Goal: Task Accomplishment & Management: Manage account settings

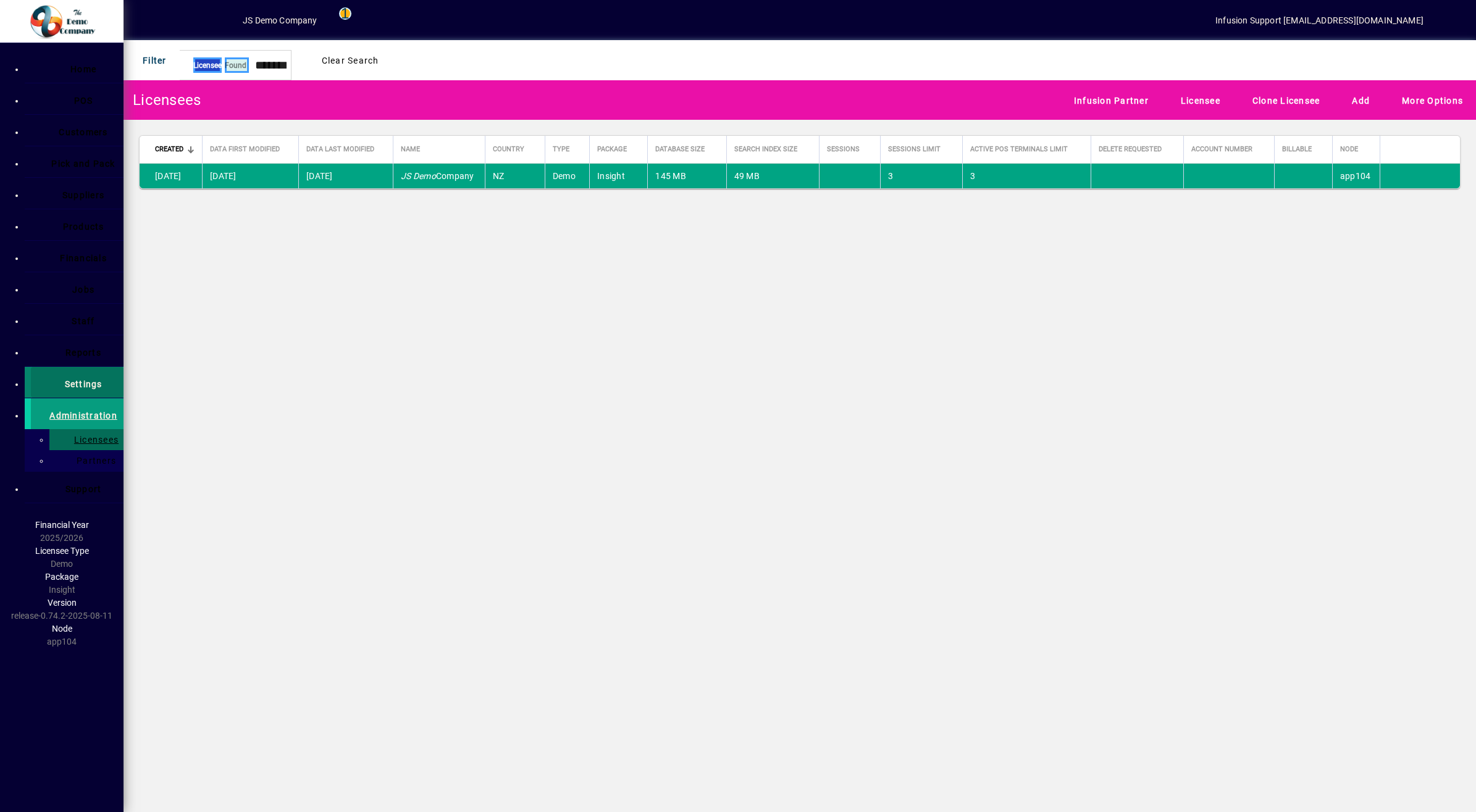
click at [67, 382] on span "Settings" at bounding box center [77, 382] width 50 height 22
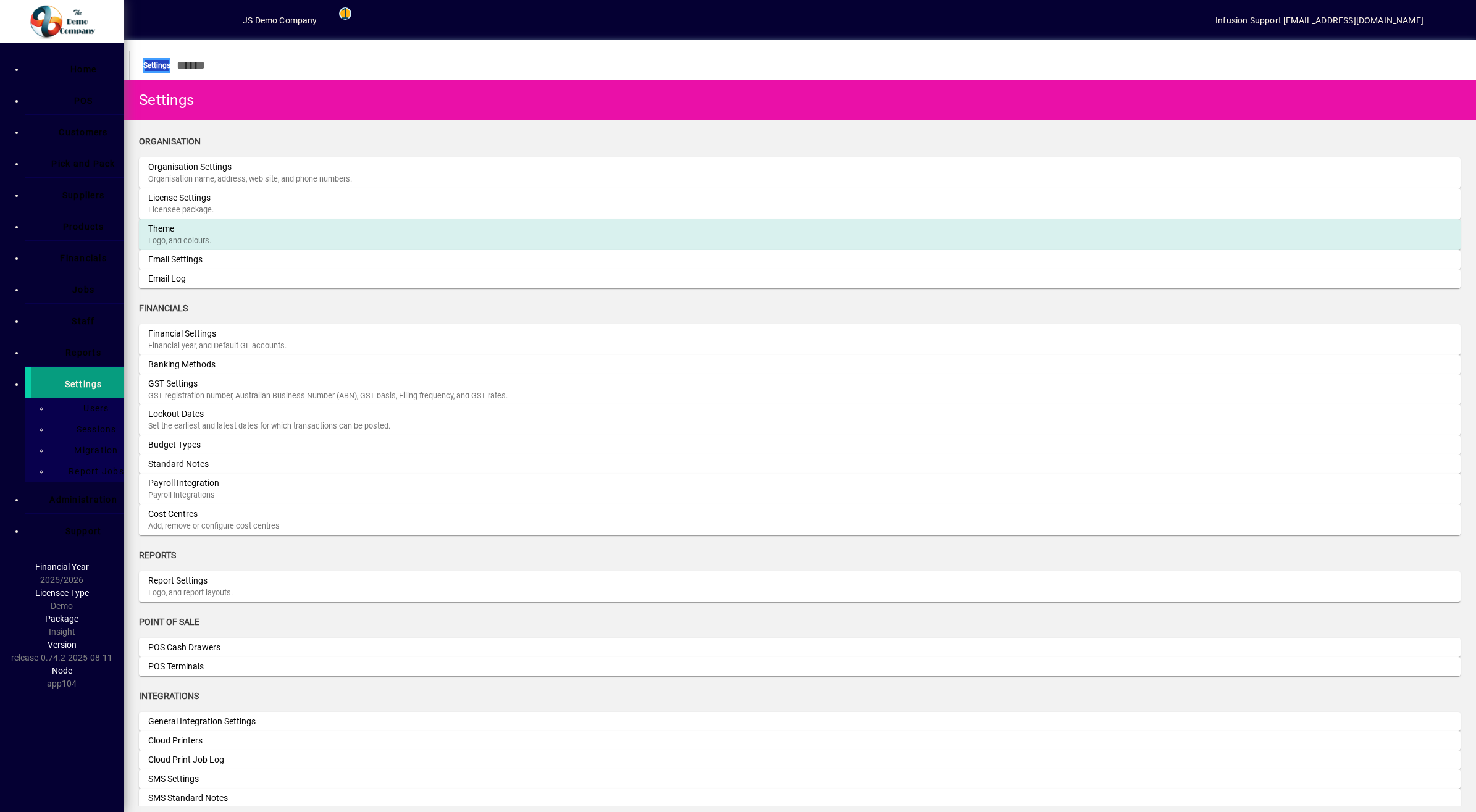
click at [248, 222] on div "Theme" at bounding box center [240, 229] width 185 height 13
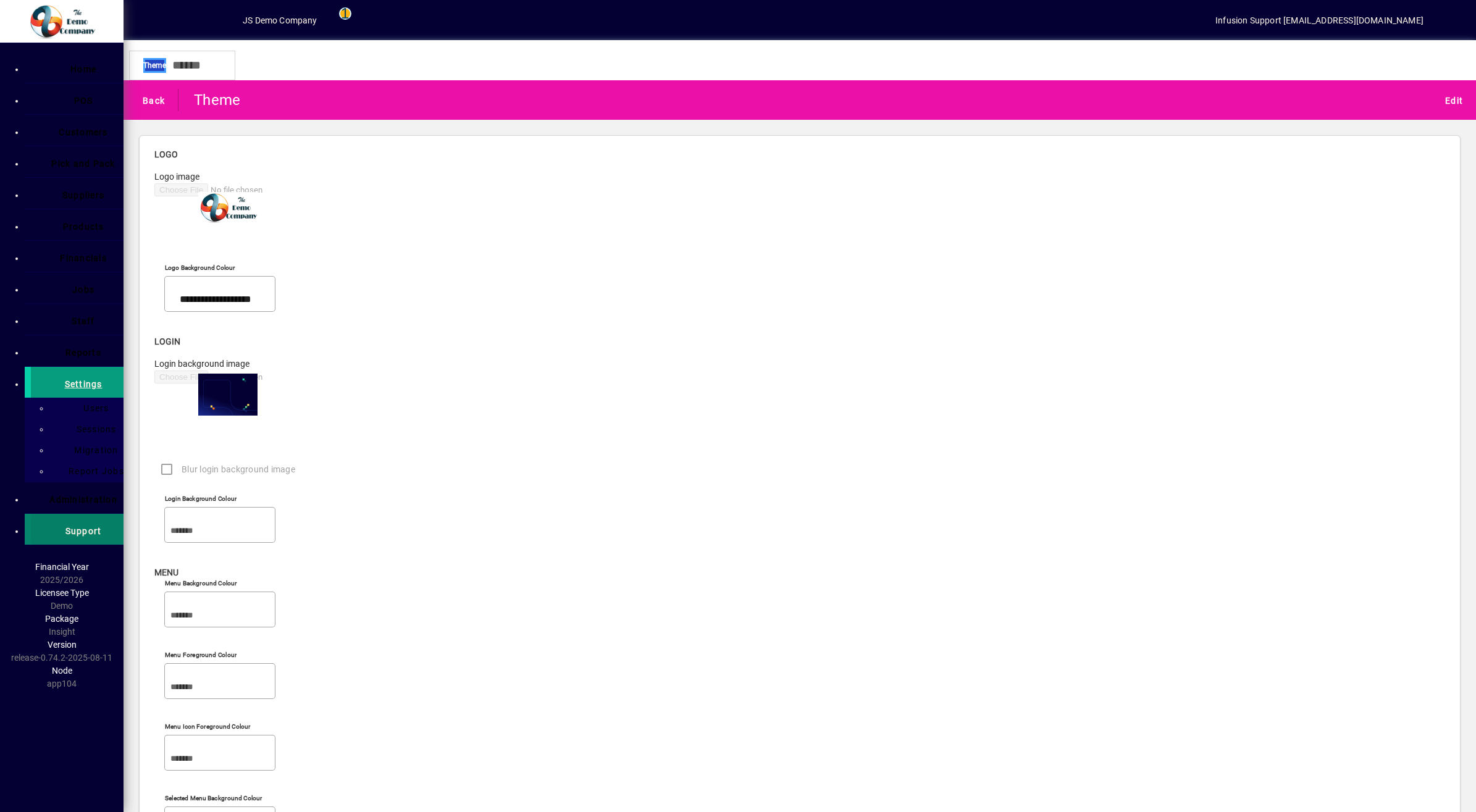
click at [65, 527] on span "Support" at bounding box center [84, 531] width 36 height 10
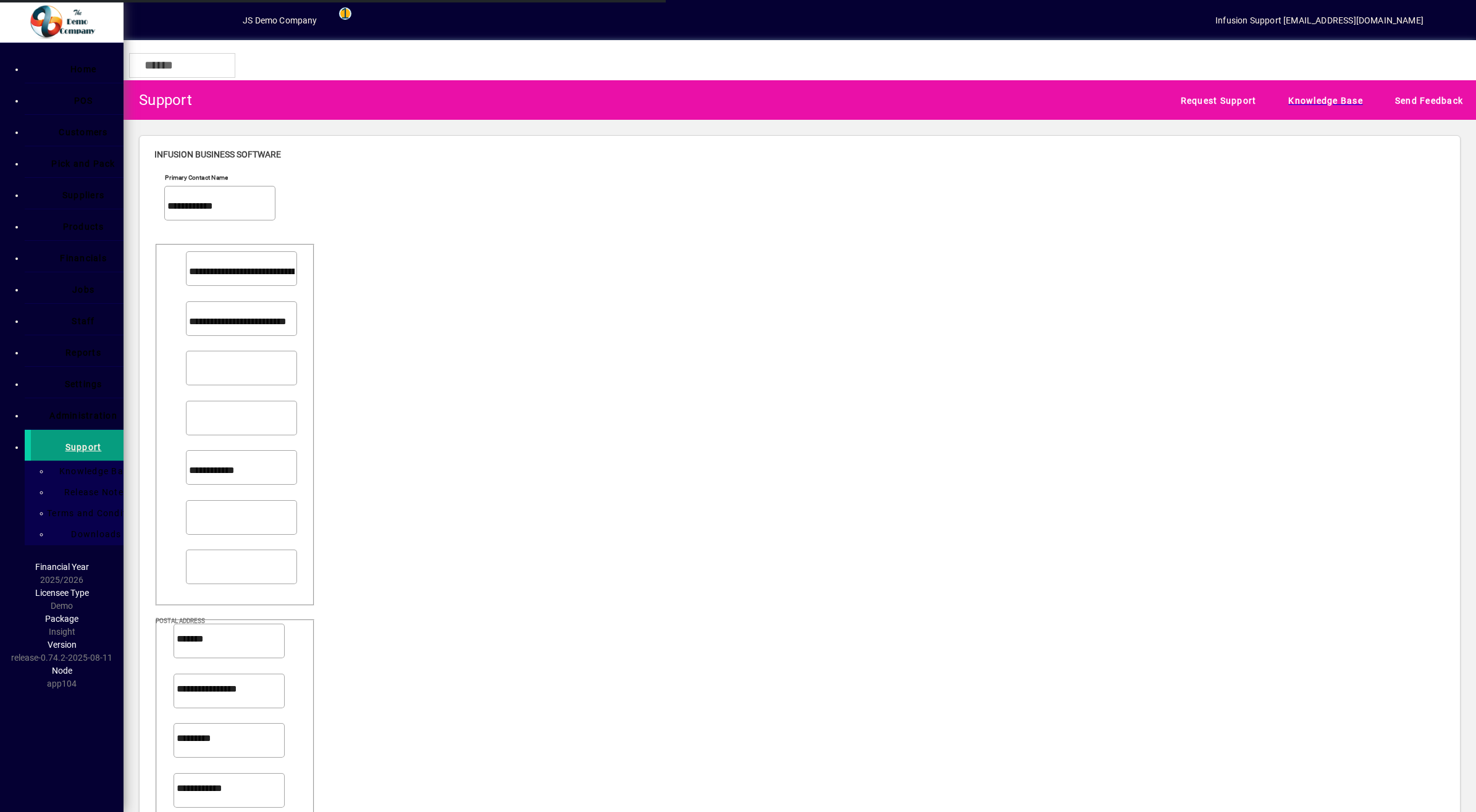
type input "**********"
click at [57, 411] on span "Administration" at bounding box center [84, 415] width 68 height 10
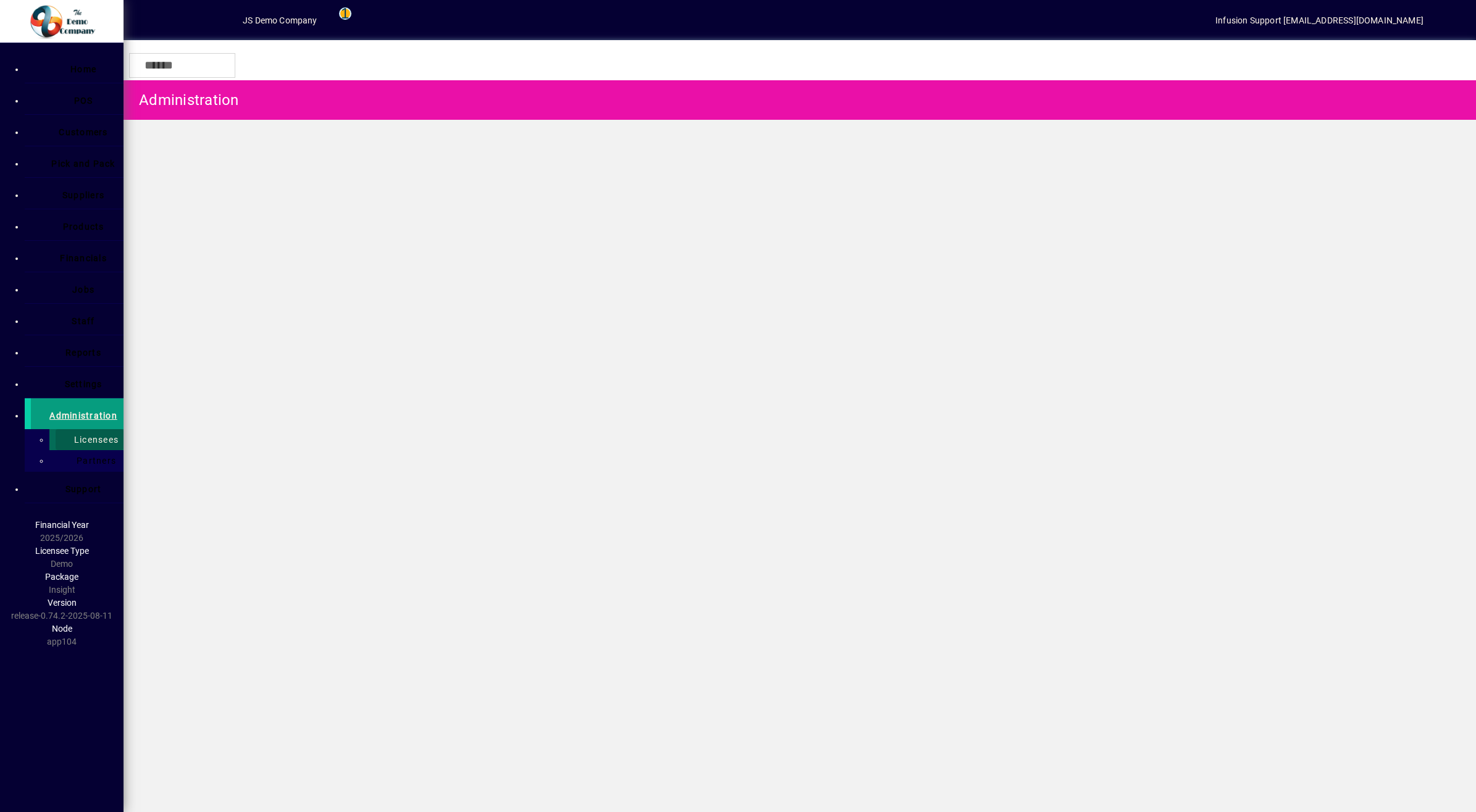
click at [67, 435] on span "Licensees" at bounding box center [93, 440] width 52 height 10
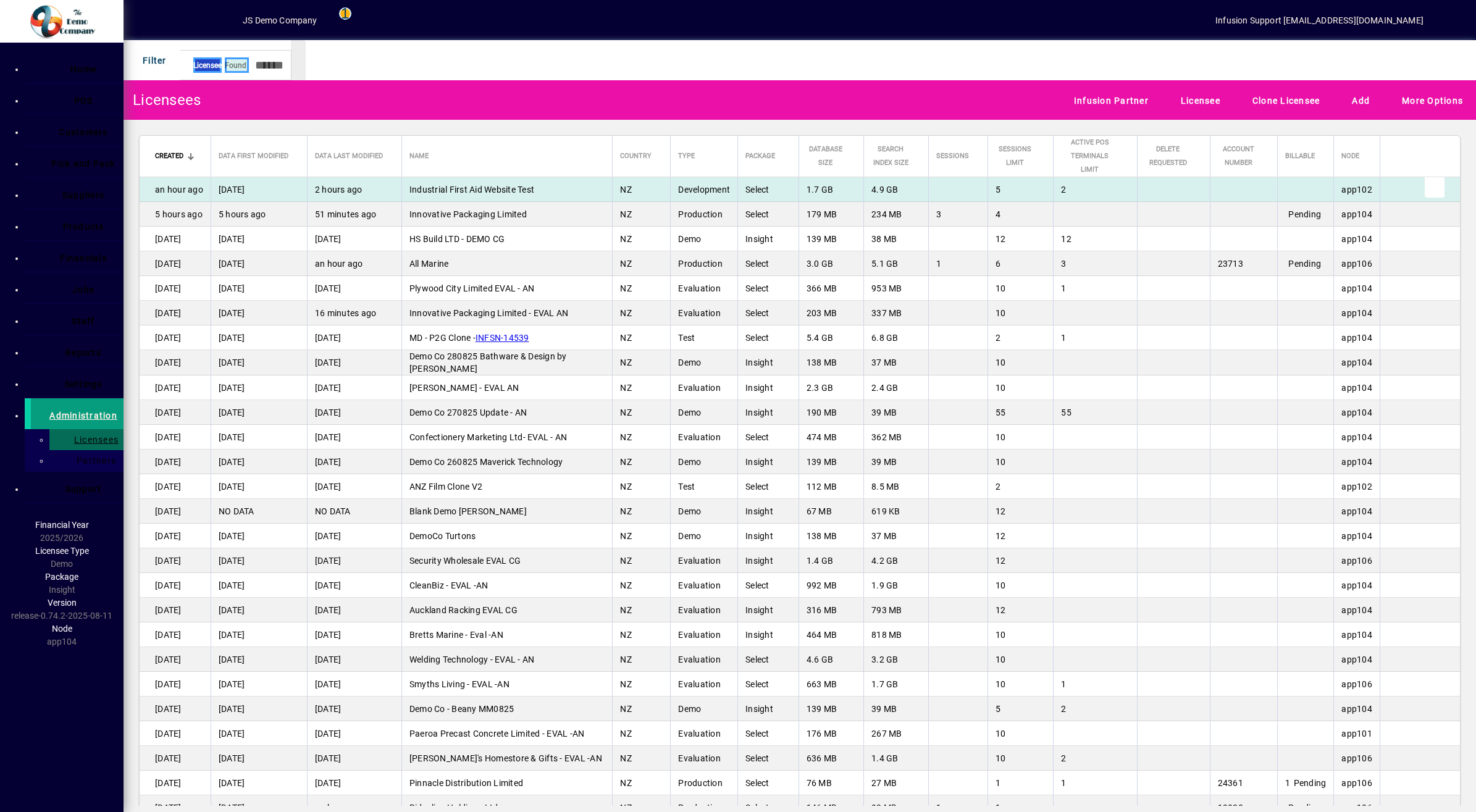
click at [1424, 177] on span "button" at bounding box center [1435, 184] width 30 height 30
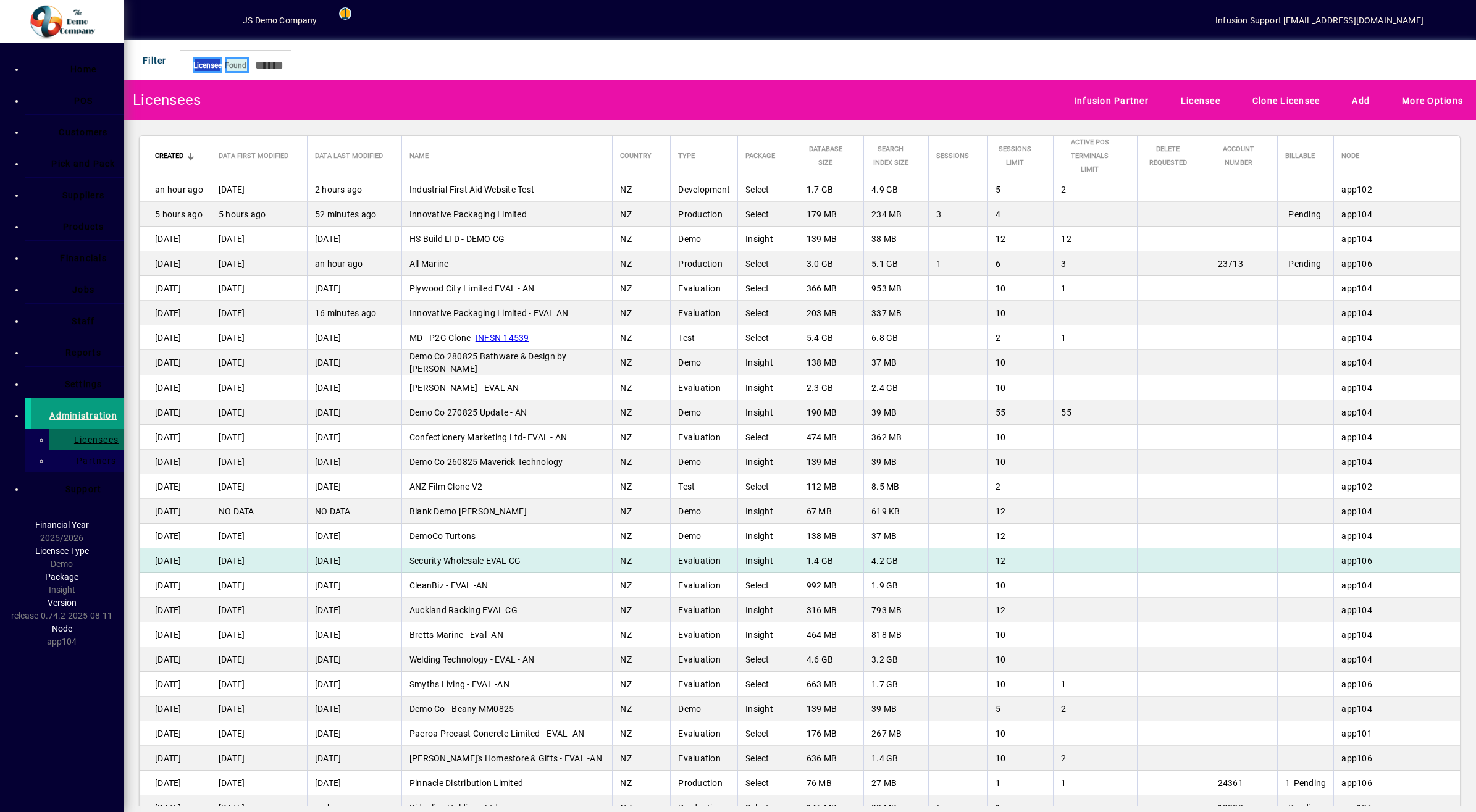
click at [495, 13] on div at bounding box center [738, 13] width 1476 height 0
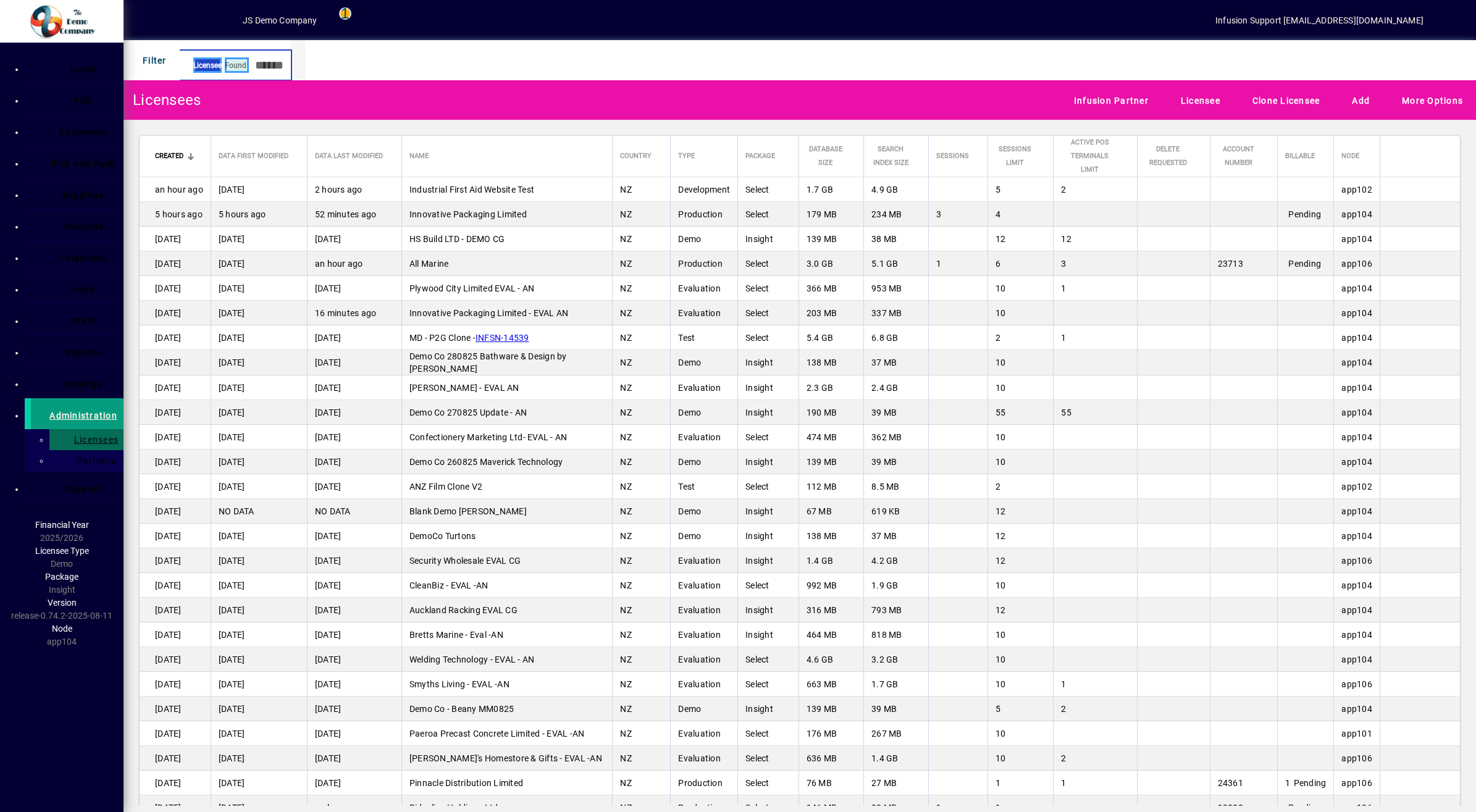
click at [287, 58] on input "text" at bounding box center [268, 65] width 38 height 20
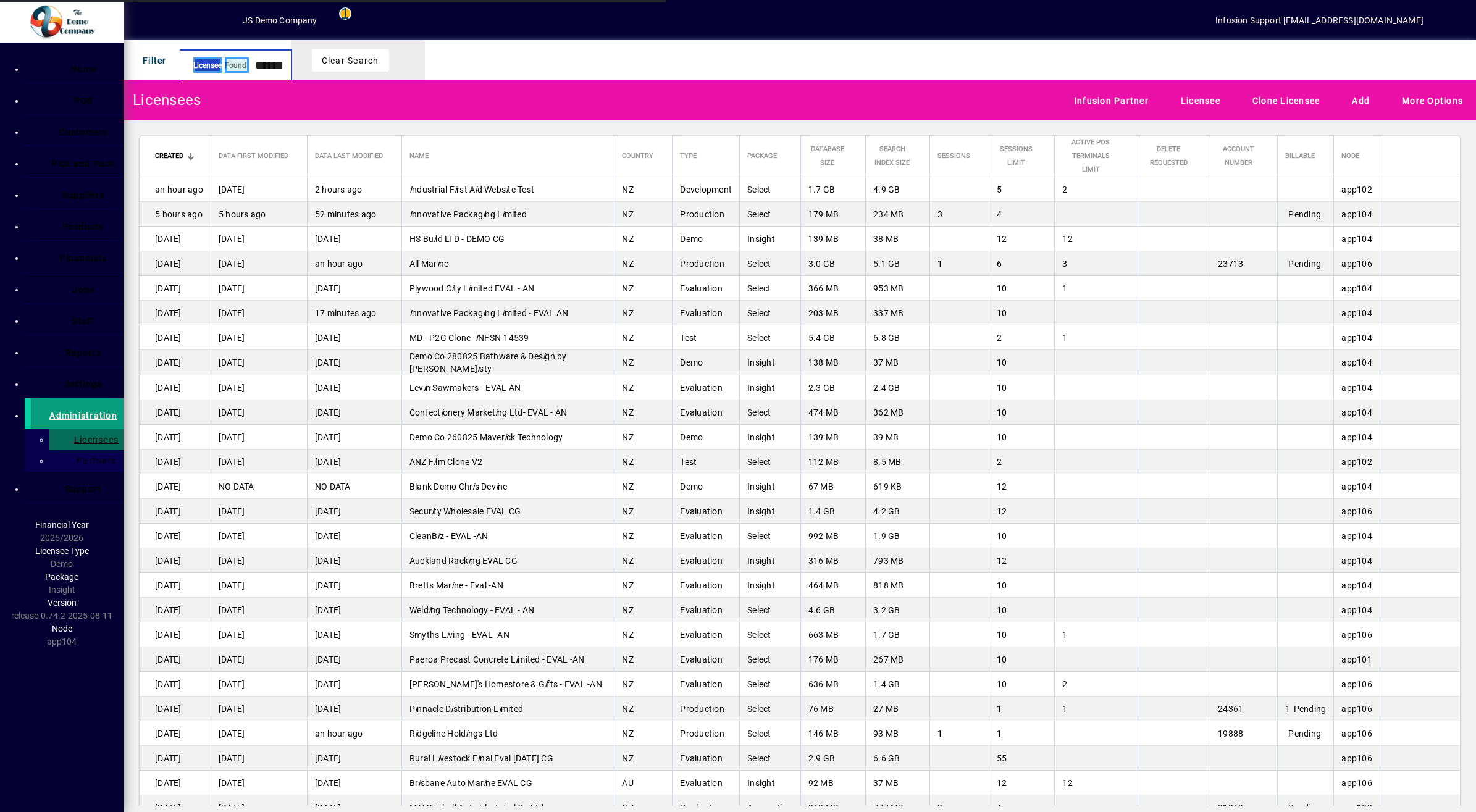
type input "******"
click at [408, 136] on th "Name" at bounding box center [508, 156] width 213 height 41
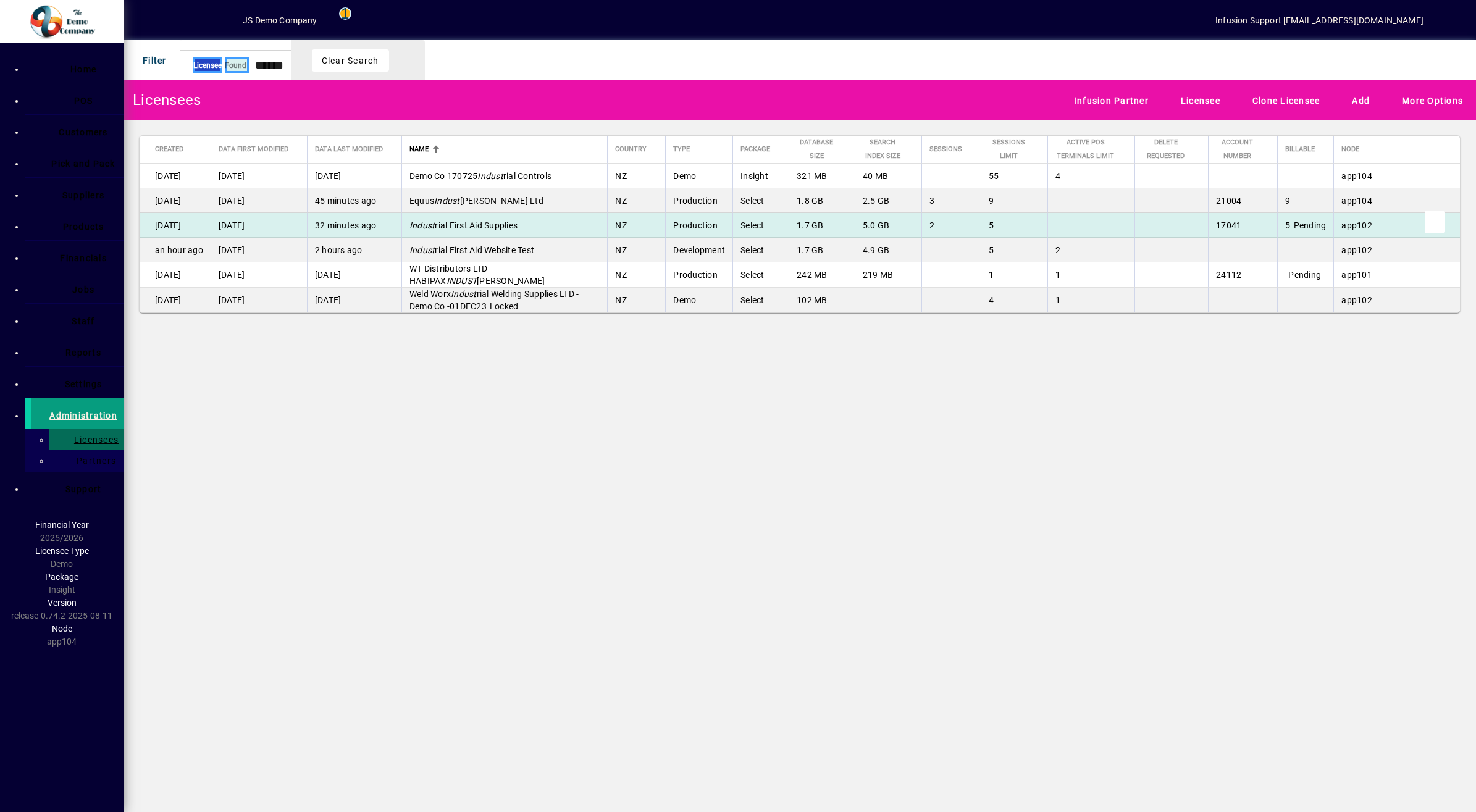
click at [1434, 225] on span "button" at bounding box center [1435, 221] width 30 height 30
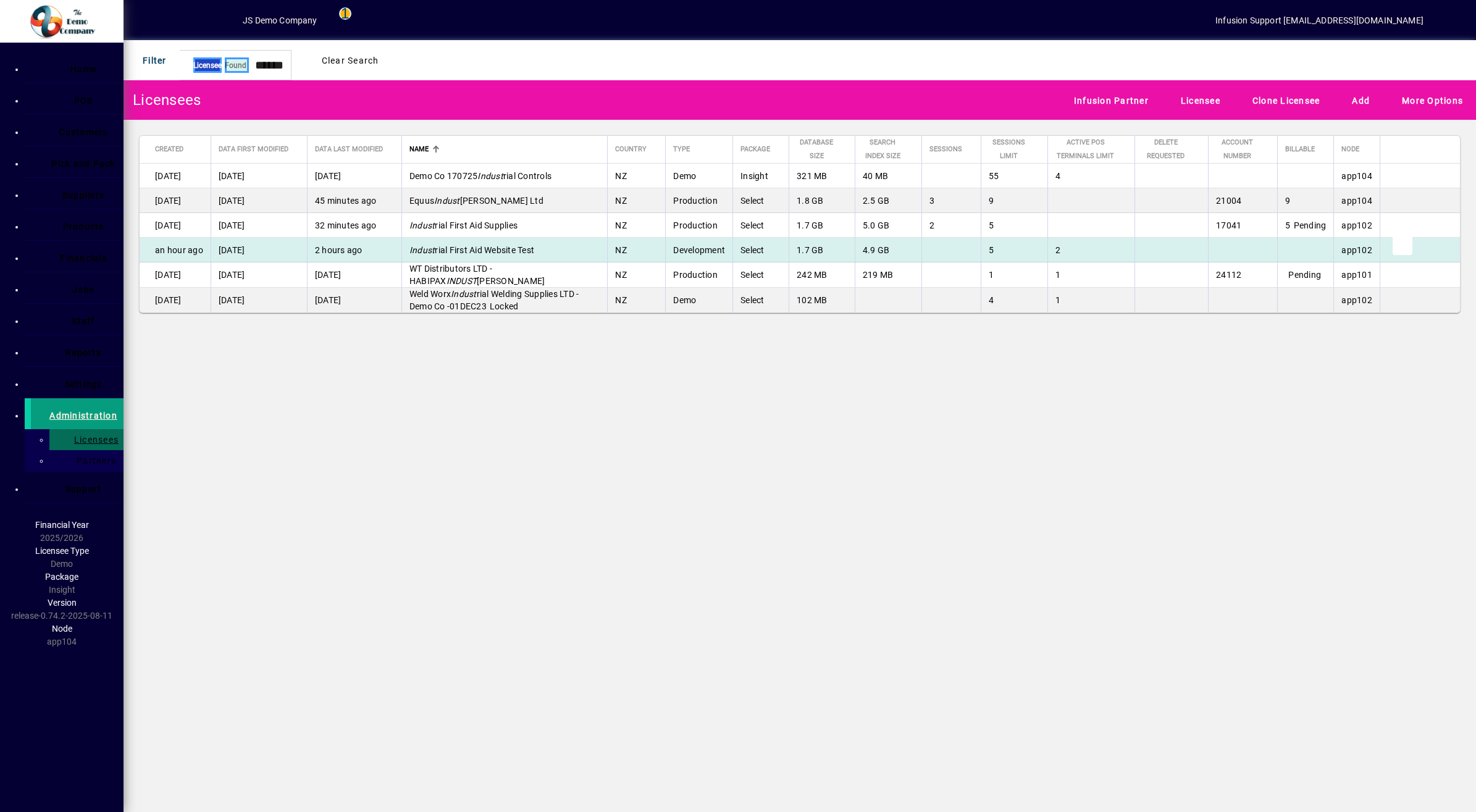
click at [163, 40] on span "Switch to licensee" at bounding box center [87, 32] width 153 height 15
